Goal: Transaction & Acquisition: Purchase product/service

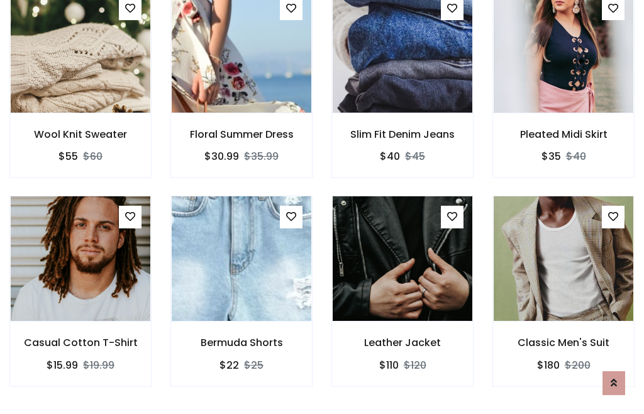
click at [322, 206] on div "Leather Jacket $110 $120" at bounding box center [402, 300] width 161 height 208
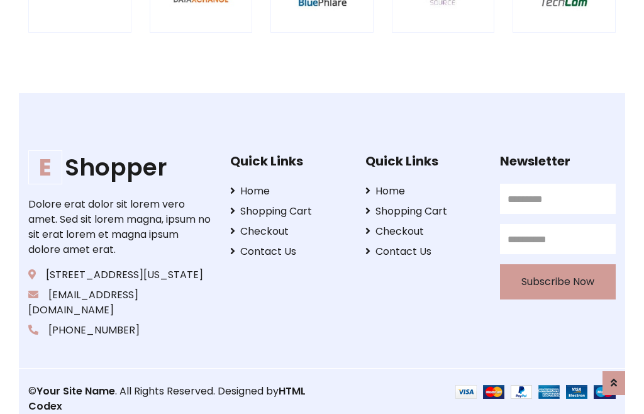
scroll to position [2394, 0]
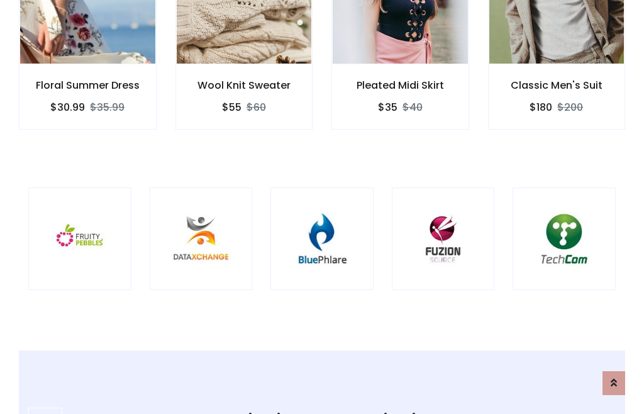
click at [322, 207] on img at bounding box center [322, 239] width 72 height 72
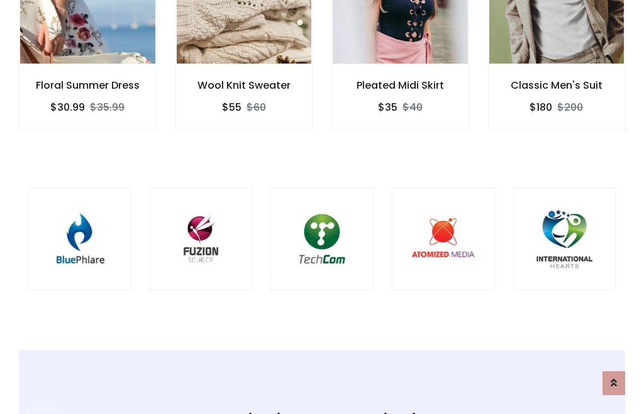
click at [322, 207] on img at bounding box center [322, 239] width 72 height 72
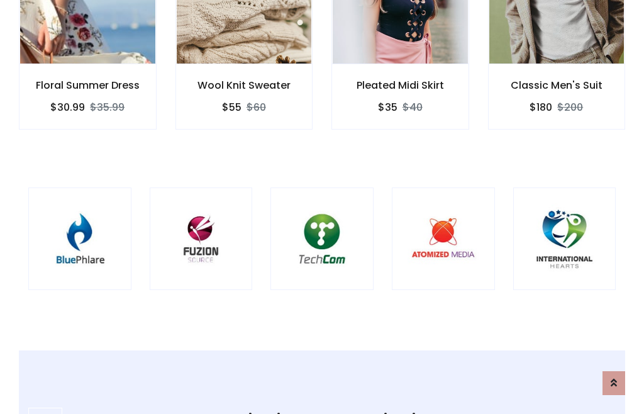
click at [322, 207] on img at bounding box center [322, 239] width 72 height 72
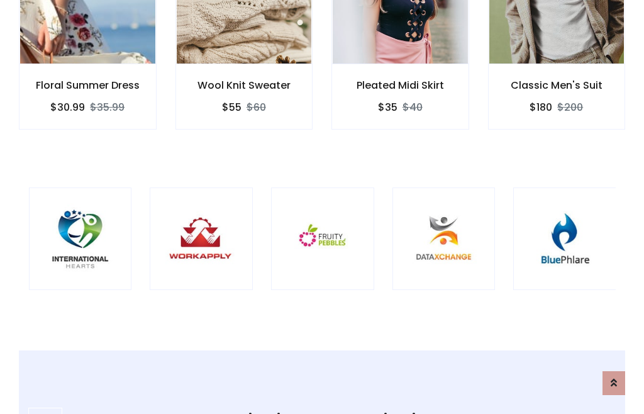
scroll to position [0, 0]
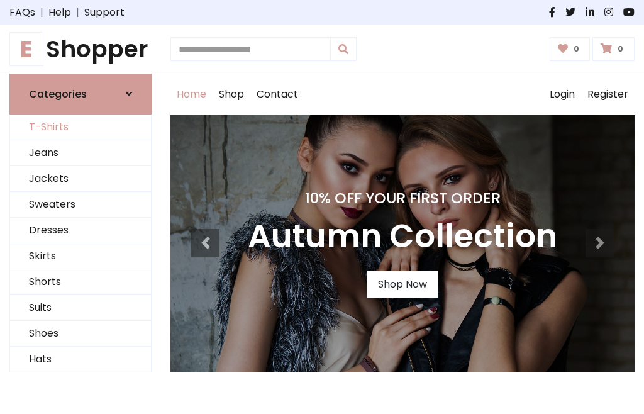
click at [80, 127] on link "T-Shirts" at bounding box center [80, 127] width 141 height 26
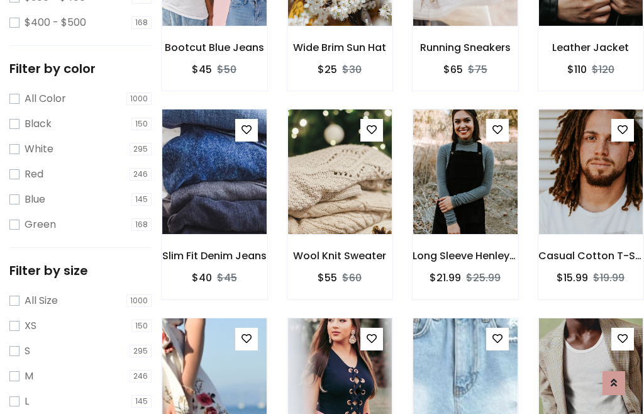
scroll to position [64, 0]
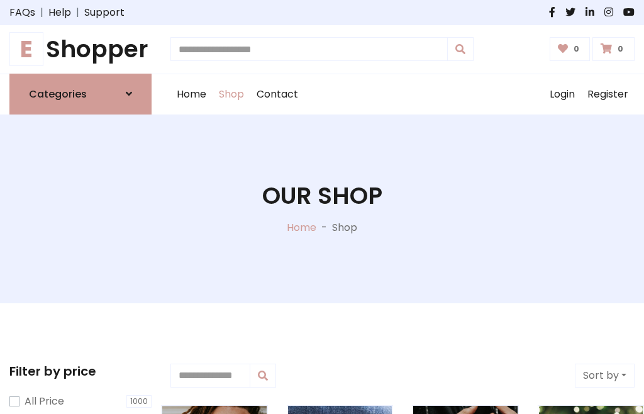
click at [80, 49] on h1 "E Shopper" at bounding box center [80, 49] width 142 height 28
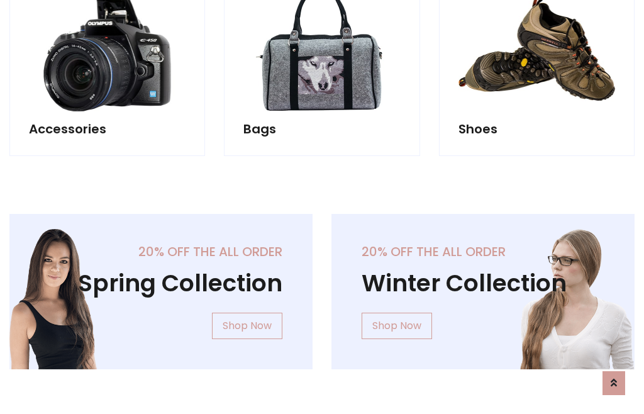
scroll to position [1222, 0]
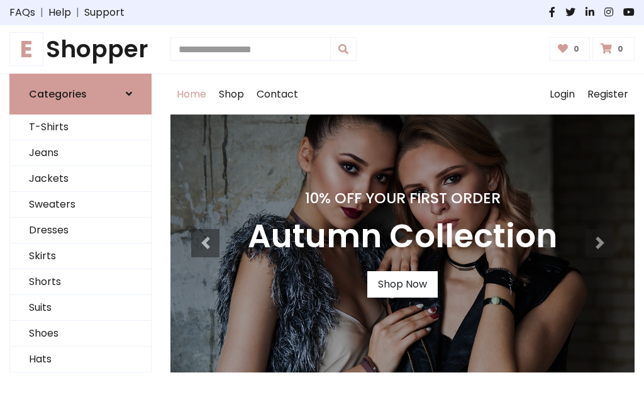
scroll to position [413, 0]
